Goal: Information Seeking & Learning: Understand process/instructions

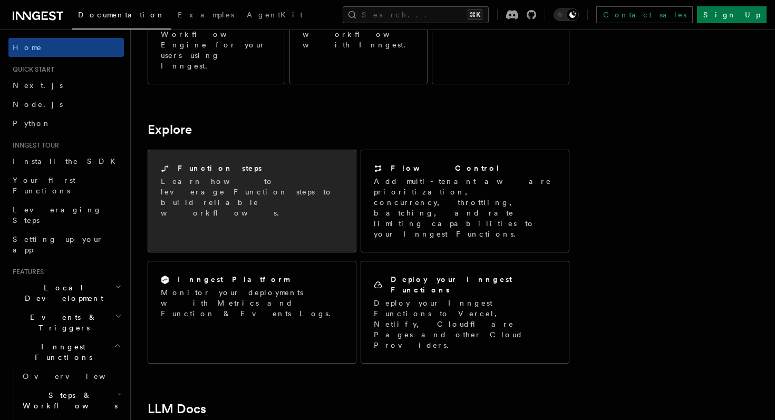
scroll to position [427, 0]
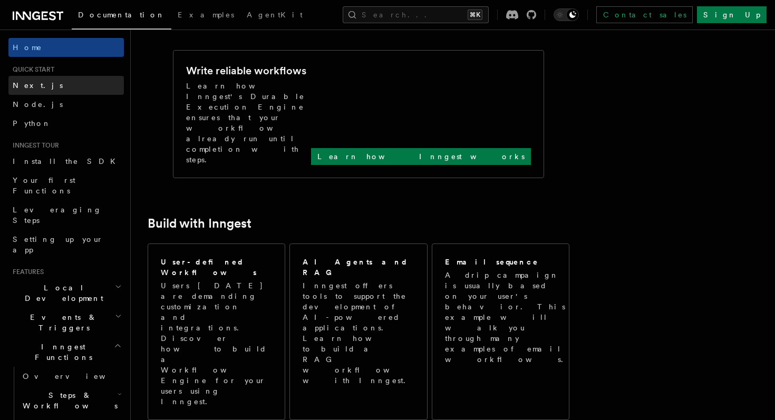
click at [46, 82] on link "Next.js" at bounding box center [65, 85] width 115 height 19
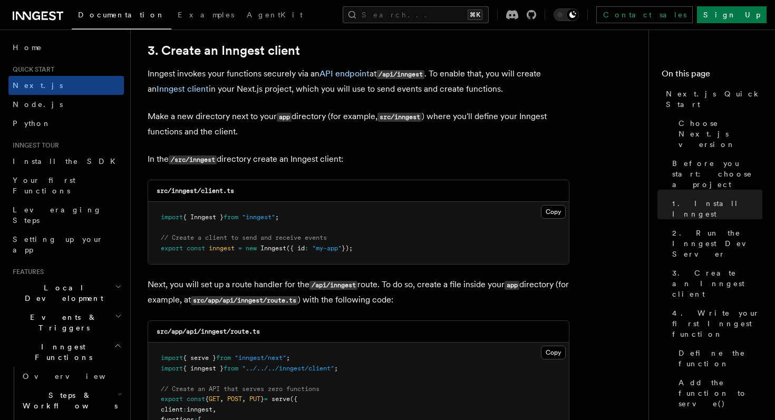
scroll to position [1255, 0]
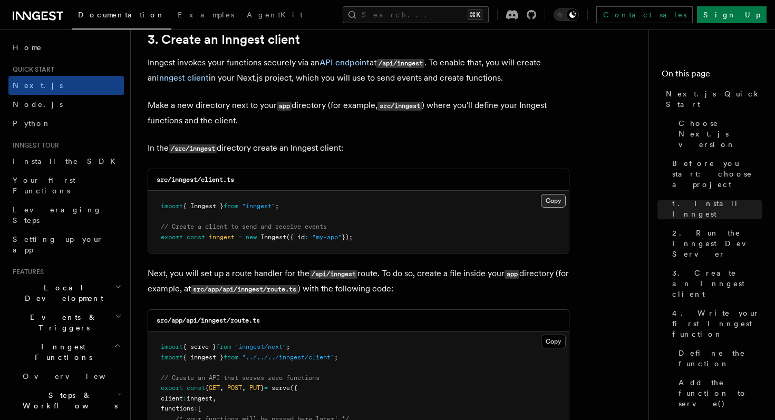
click at [548, 202] on button "Copy Copied" at bounding box center [553, 201] width 25 height 14
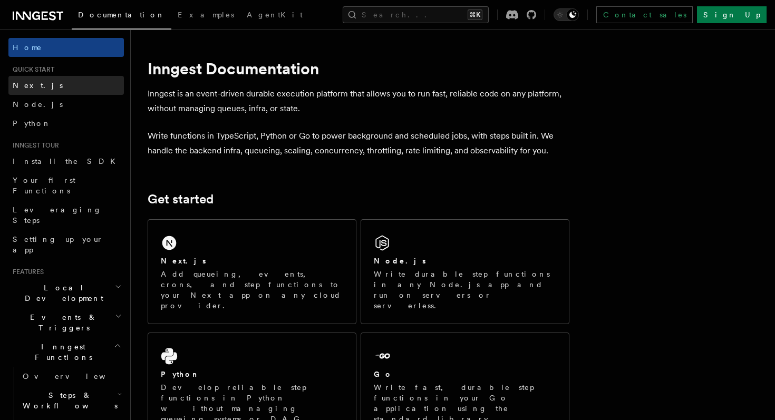
click at [35, 93] on link "Next.js" at bounding box center [65, 85] width 115 height 19
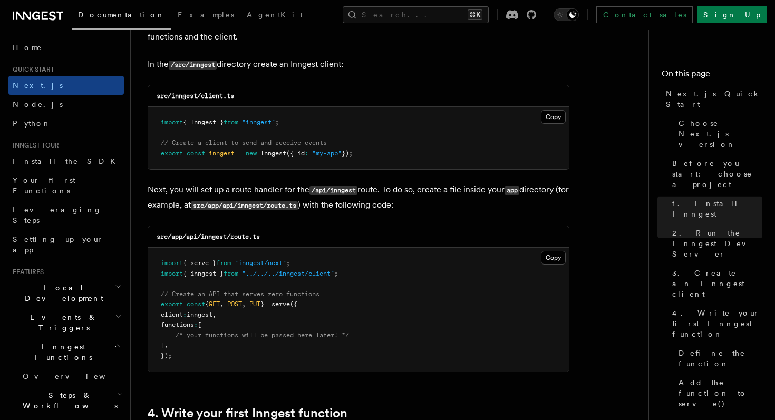
scroll to position [1354, 0]
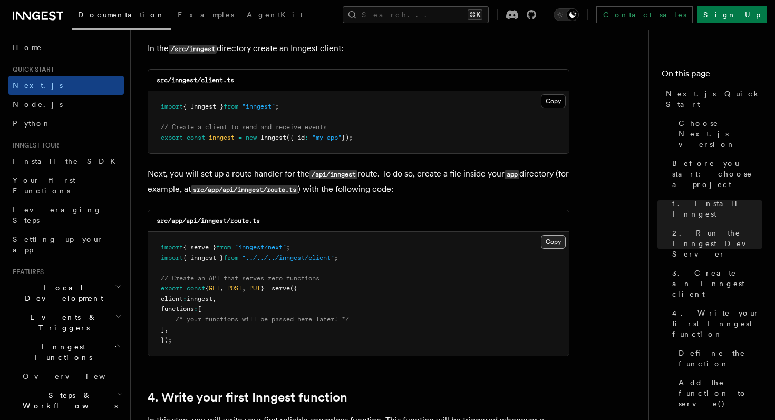
click at [545, 249] on button "Copy Copied" at bounding box center [553, 242] width 25 height 14
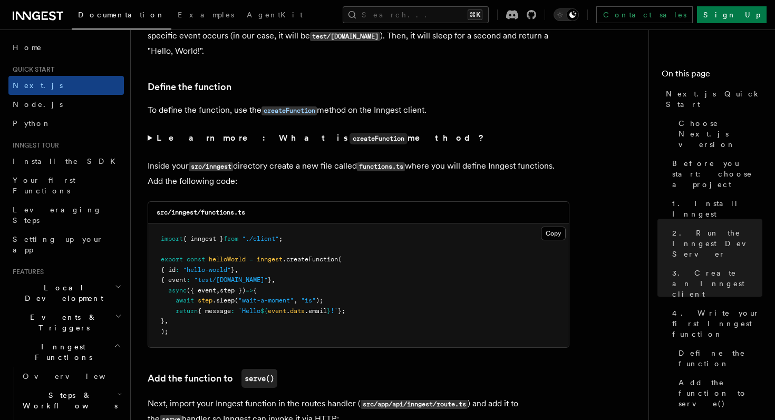
scroll to position [1764, 0]
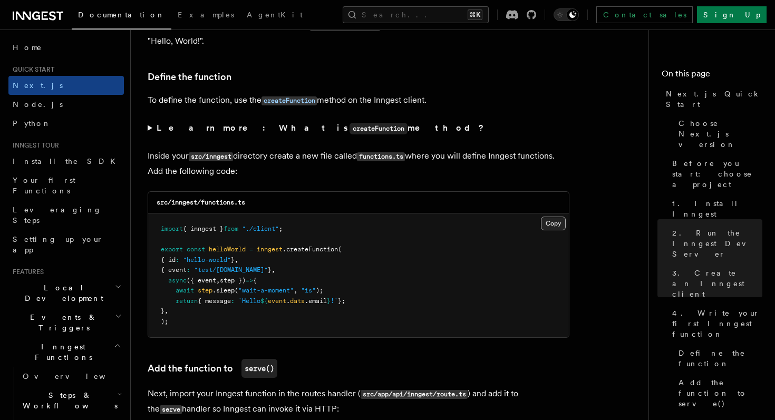
click at [550, 230] on button "Copy Copied" at bounding box center [553, 224] width 25 height 14
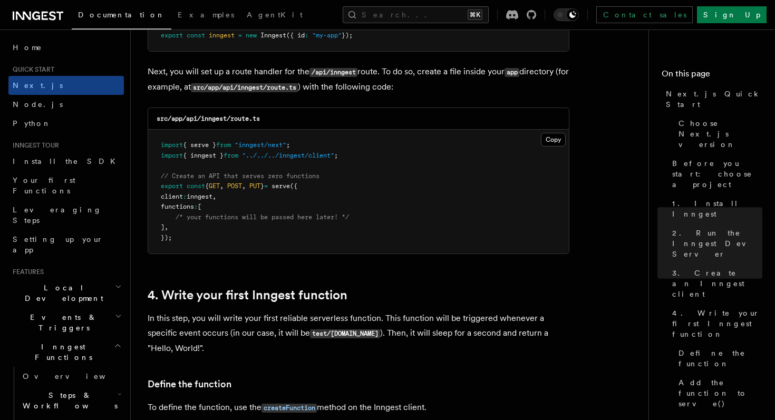
scroll to position [1410, 0]
